Goal: Submit feedback/report problem

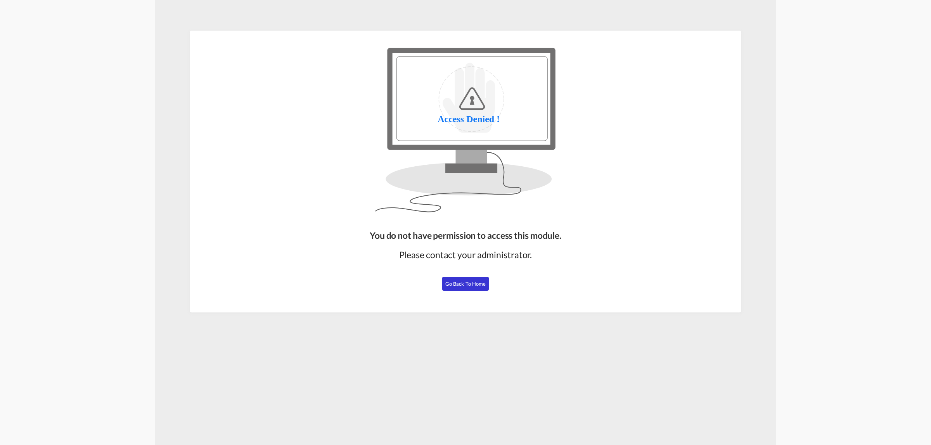
click at [483, 282] on span "Go Back to Home" at bounding box center [465, 284] width 41 height 6
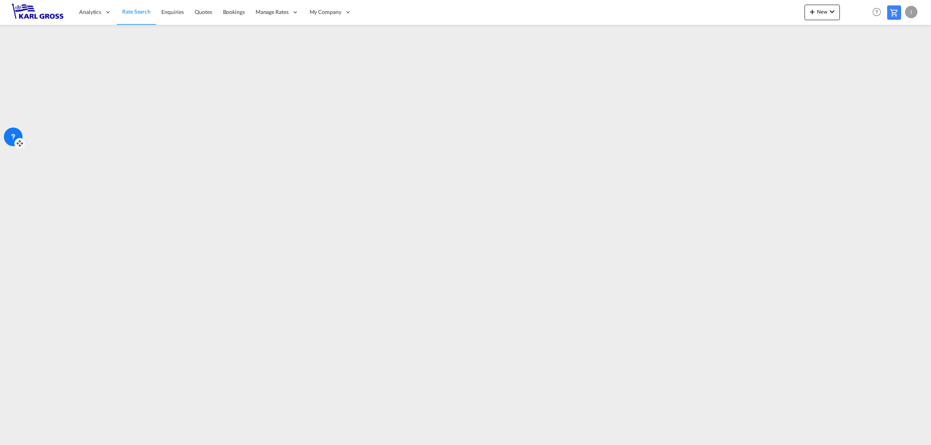
click at [12, 143] on div at bounding box center [13, 137] width 19 height 19
click at [17, 142] on icon at bounding box center [20, 144] width 8 height 8
click at [27, 260] on icon at bounding box center [30, 262] width 8 height 8
click at [24, 251] on icon at bounding box center [23, 255] width 8 height 8
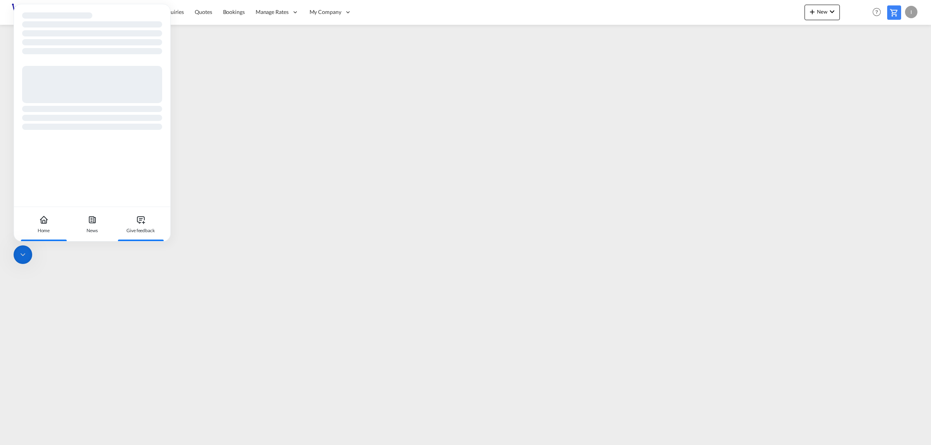
click at [144, 225] on div "Give feedback" at bounding box center [140, 224] width 43 height 34
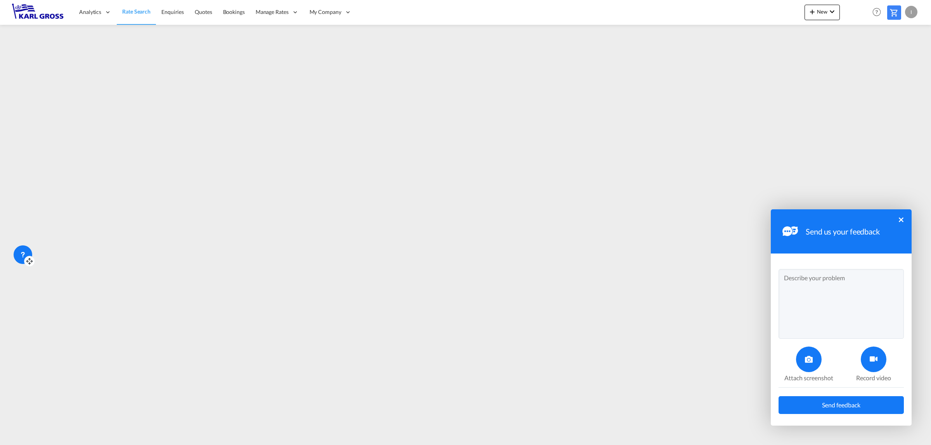
click at [833, 303] on textarea at bounding box center [841, 304] width 125 height 70
click at [809, 289] on textarea "Dear all, whe" at bounding box center [841, 304] width 125 height 70
click at [860, 294] on textarea "Dear all, when looking for platform" at bounding box center [841, 304] width 125 height 70
click at [874, 294] on textarea "Dear all, when looking for platform rates" at bounding box center [841, 304] width 125 height 70
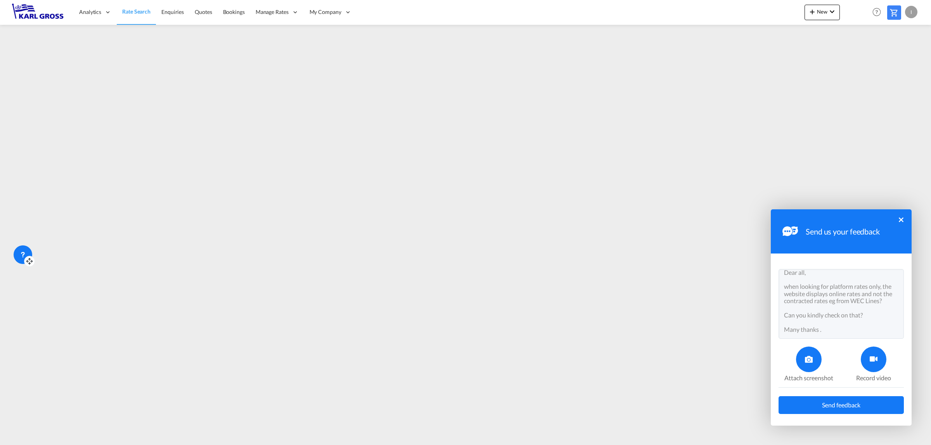
click at [874, 360] on icon at bounding box center [874, 360] width 8 height 8
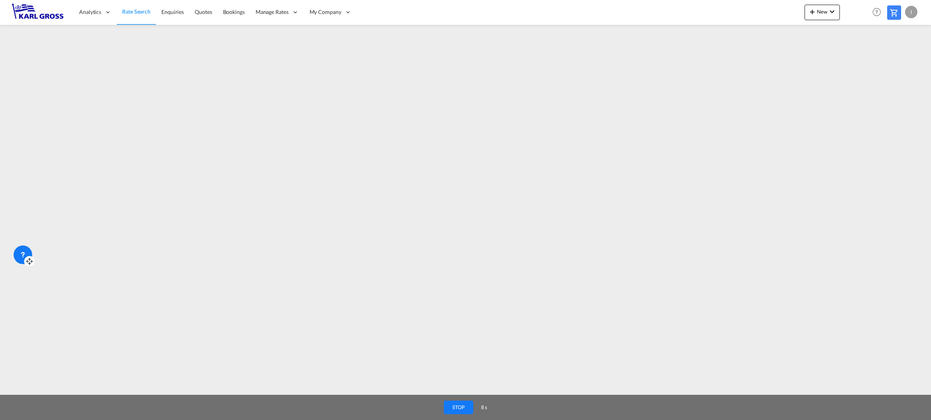
click at [462, 408] on button "STOP" at bounding box center [458, 408] width 29 height 14
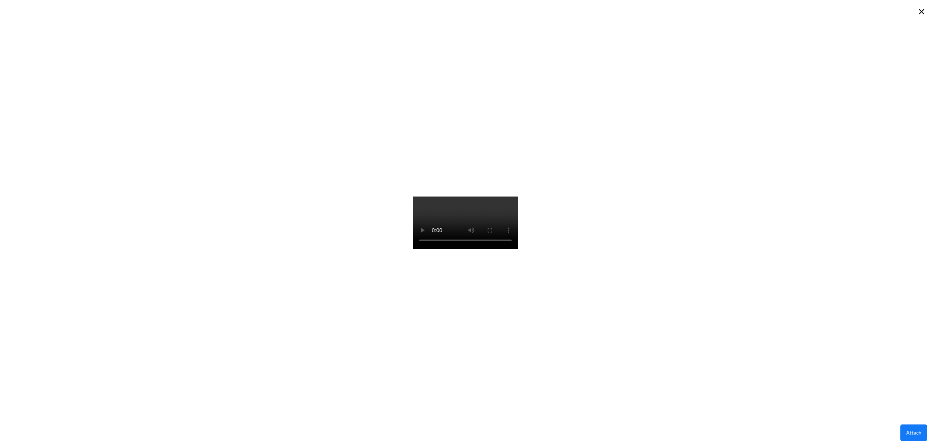
click at [924, 11] on button "×" at bounding box center [921, 11] width 11 height 14
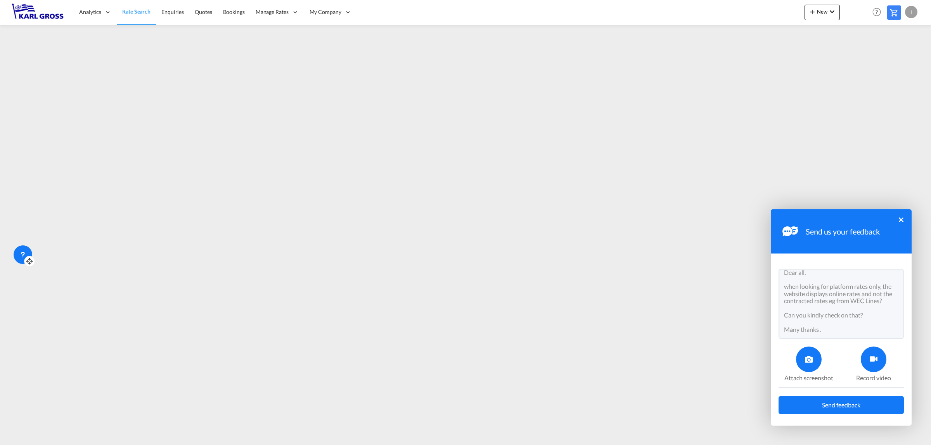
click at [872, 367] on div at bounding box center [874, 360] width 26 height 26
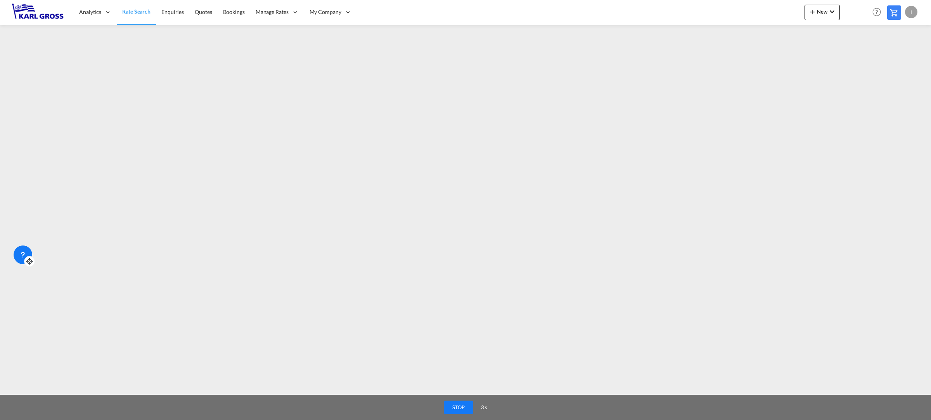
click at [451, 407] on button "STOP" at bounding box center [458, 408] width 29 height 14
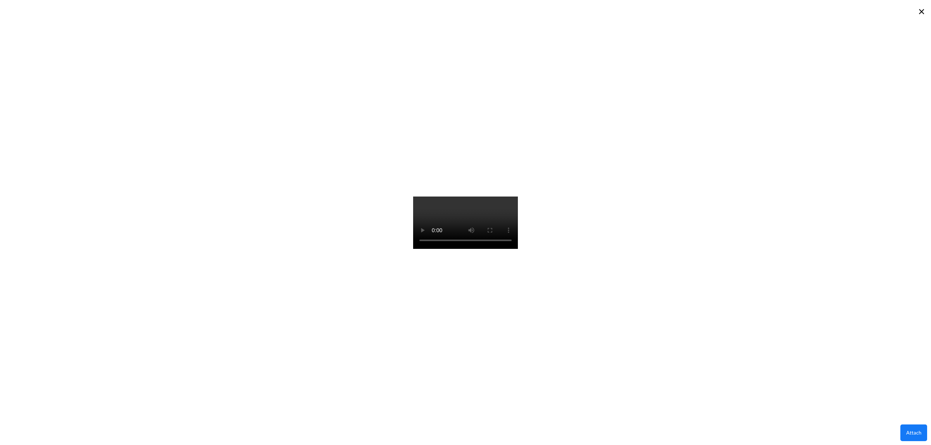
click at [920, 12] on button "×" at bounding box center [921, 11] width 11 height 14
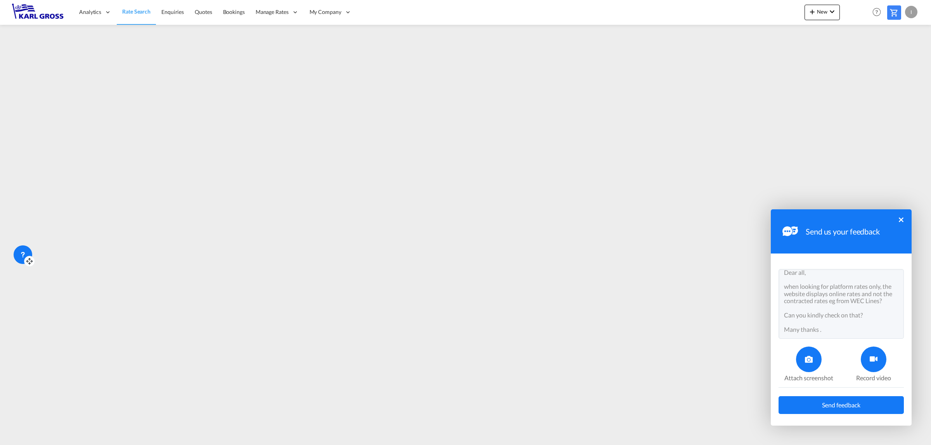
click at [867, 360] on div at bounding box center [874, 360] width 26 height 26
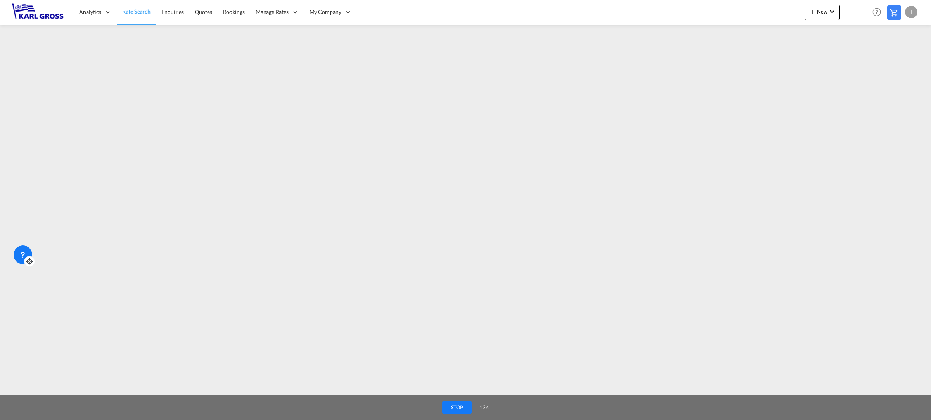
click at [448, 409] on button "STOP" at bounding box center [456, 408] width 29 height 14
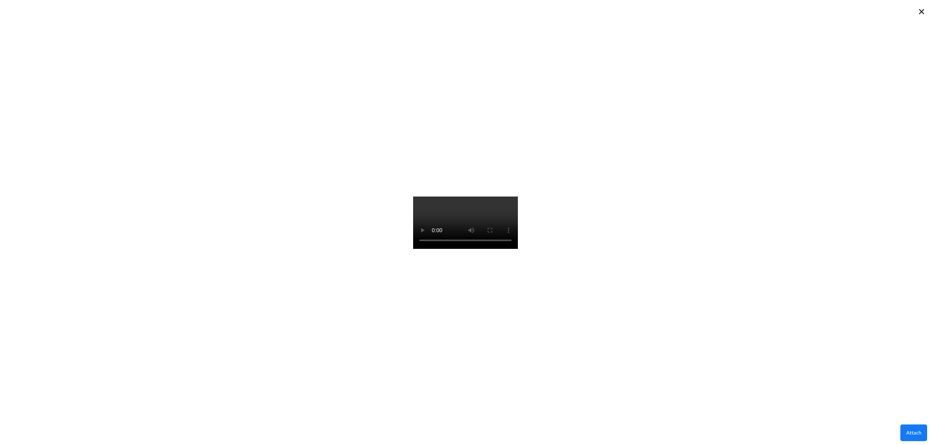
click at [914, 435] on button "Attach" at bounding box center [913, 433] width 27 height 17
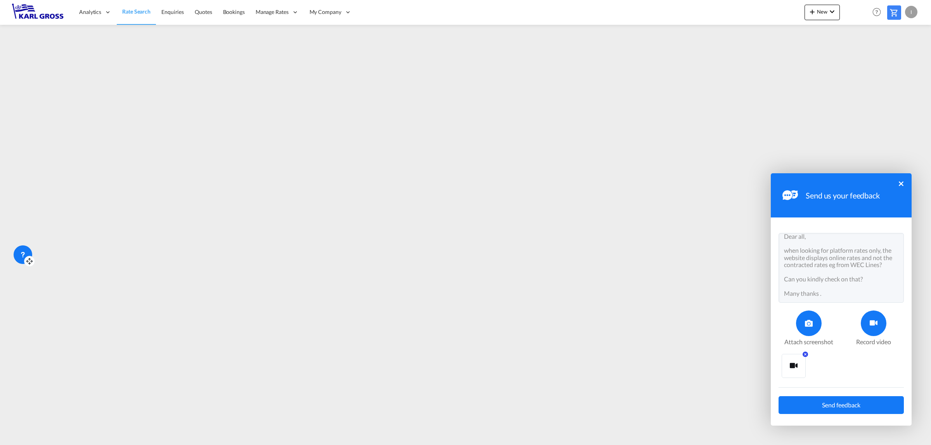
click at [830, 272] on textarea "Dear all, when looking for platform rates only, the website displays online rat…" at bounding box center [841, 268] width 125 height 70
type textarea "Dear all, when looking for platform rates only, the website displays online rat…"
click at [833, 403] on span "Send feedback" at bounding box center [841, 405] width 38 height 6
